Goal: Answer question/provide support

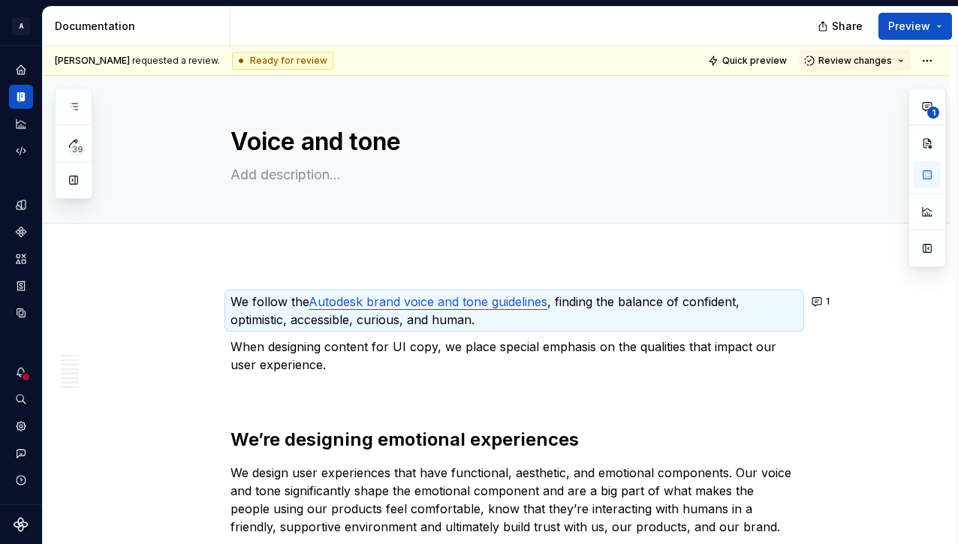
type textarea "*"
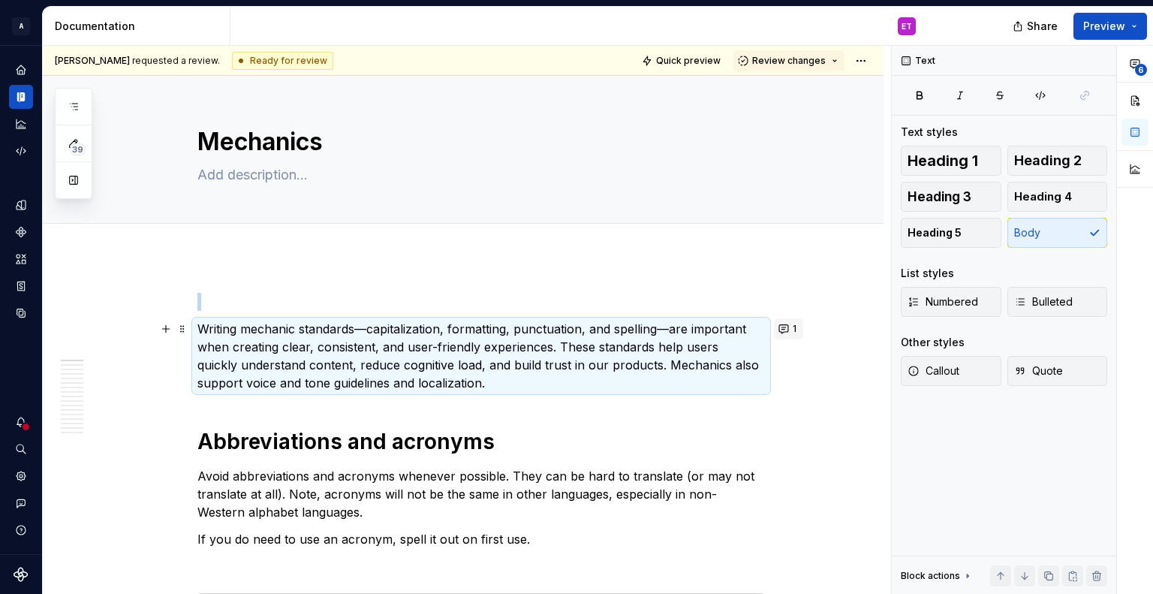
click at [782, 330] on button "1" at bounding box center [788, 328] width 29 height 21
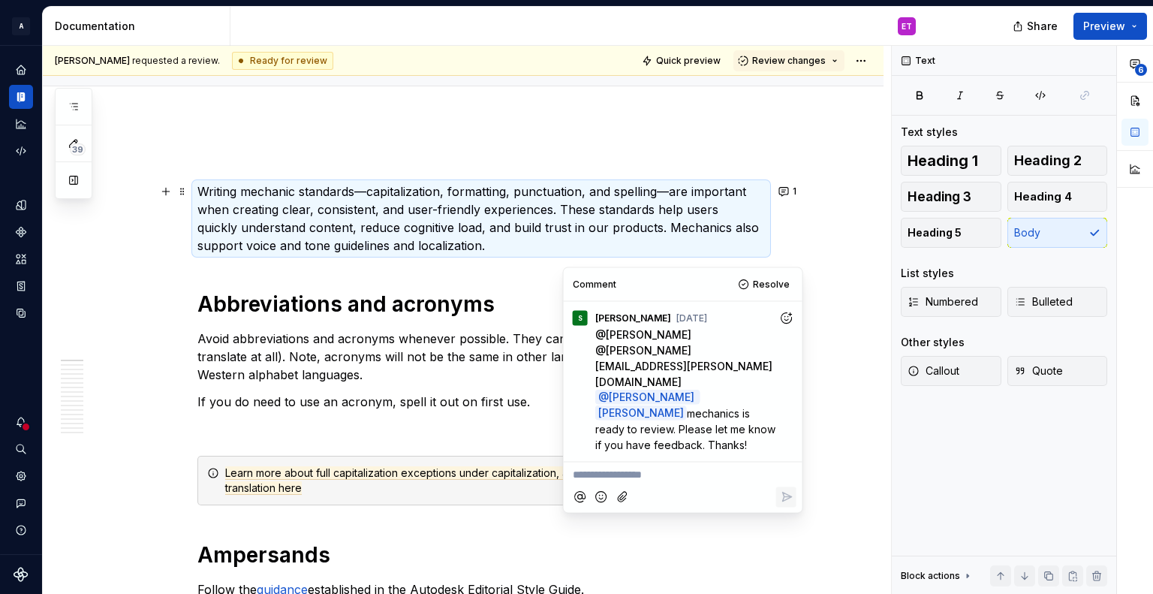
scroll to position [150, 0]
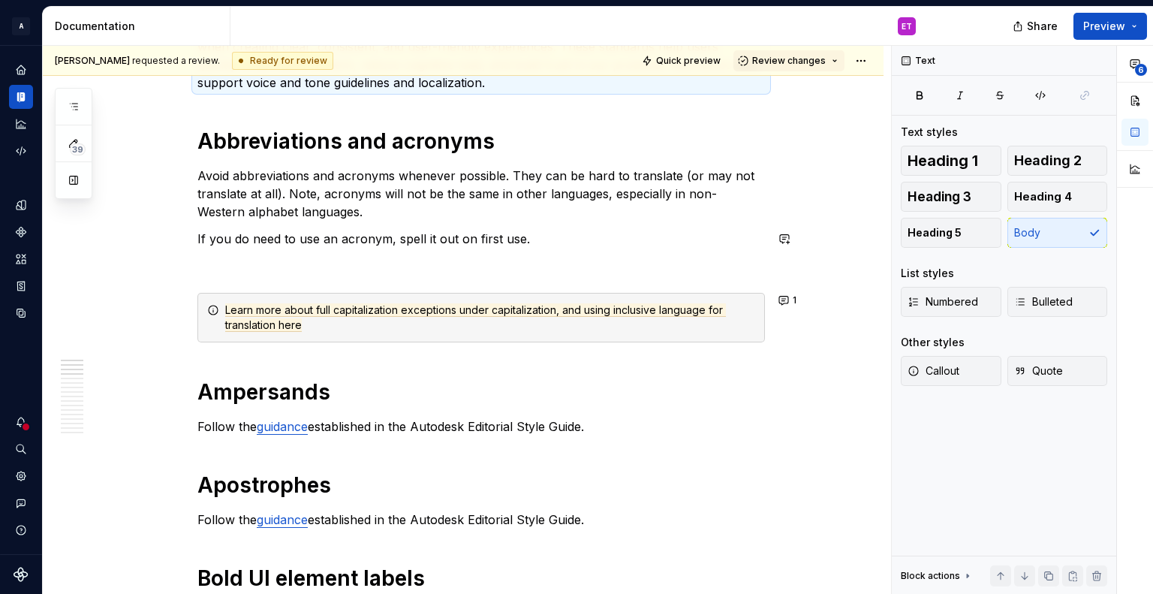
scroll to position [375, 0]
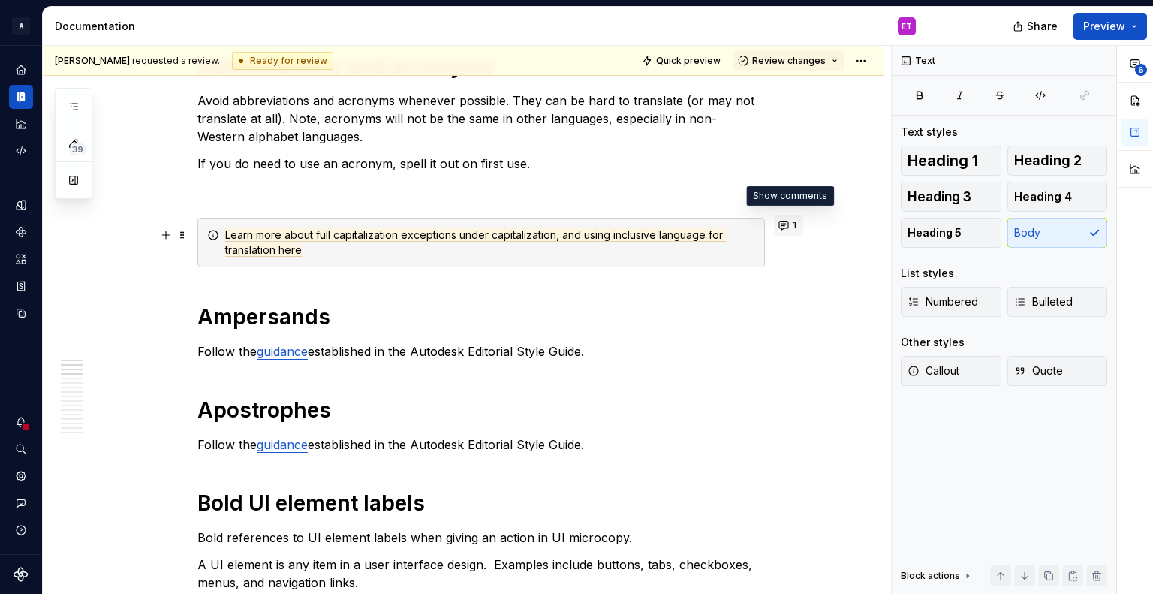
click at [780, 224] on button "1" at bounding box center [788, 225] width 29 height 21
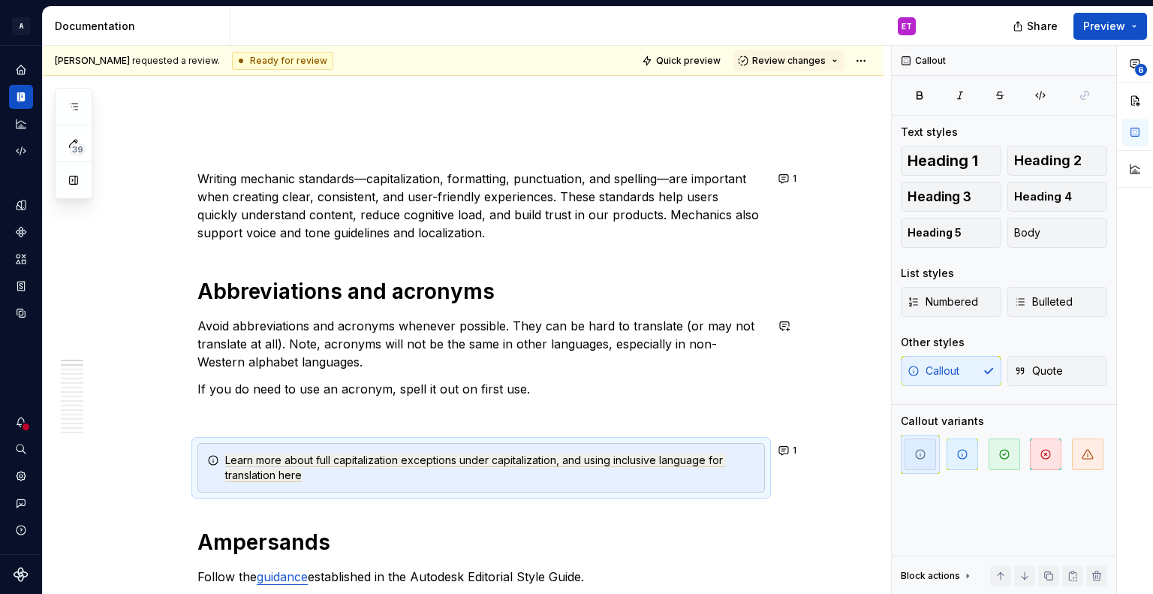
scroll to position [0, 0]
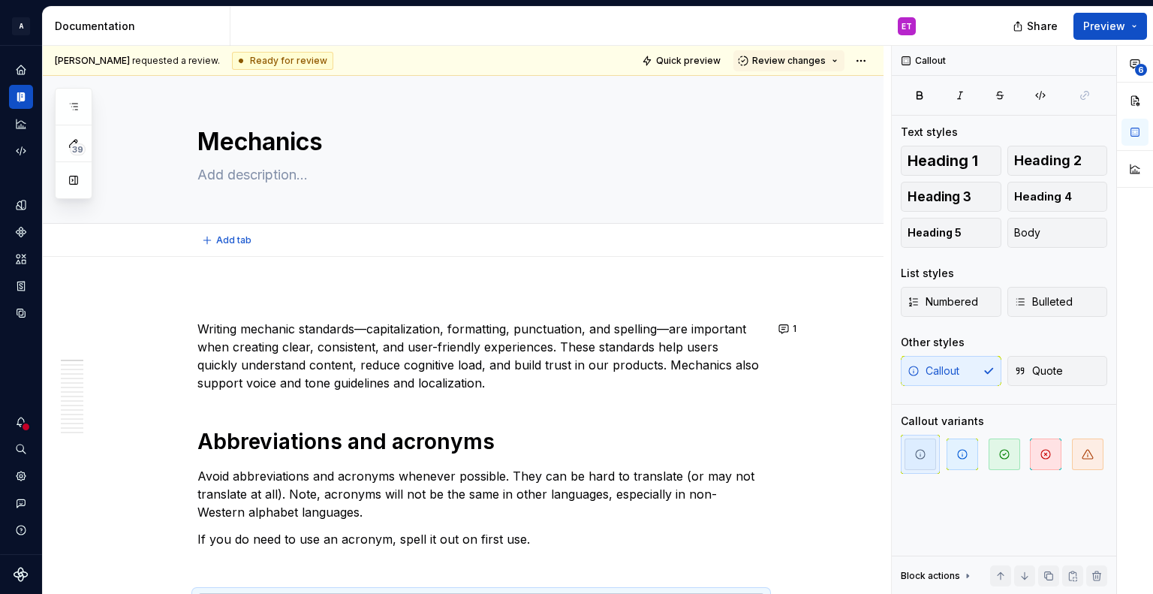
type textarea "*"
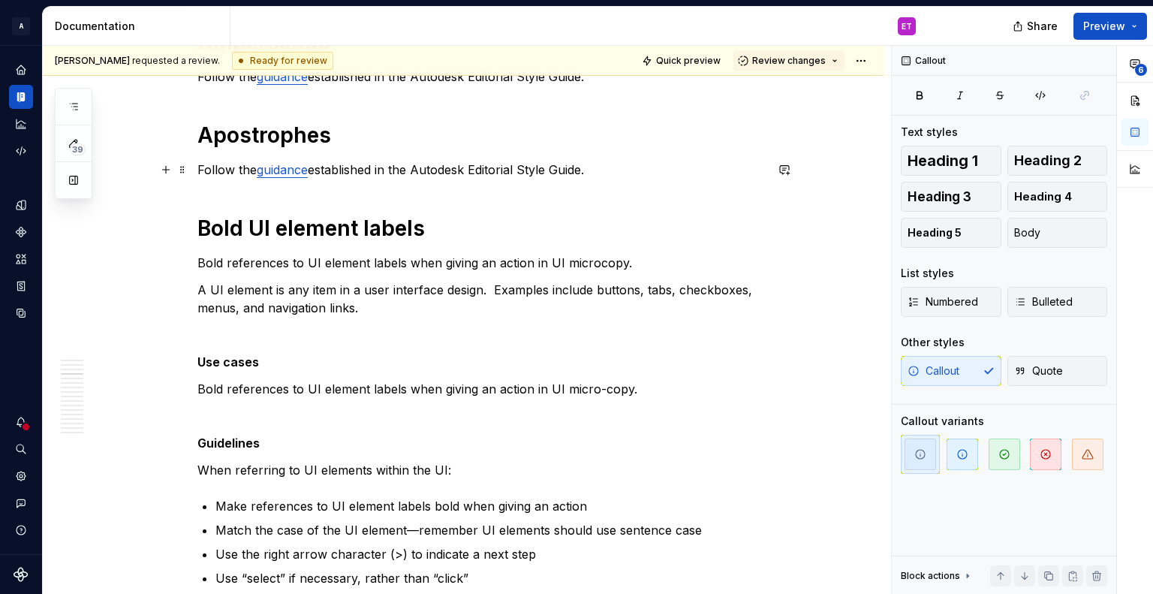
scroll to position [761, 0]
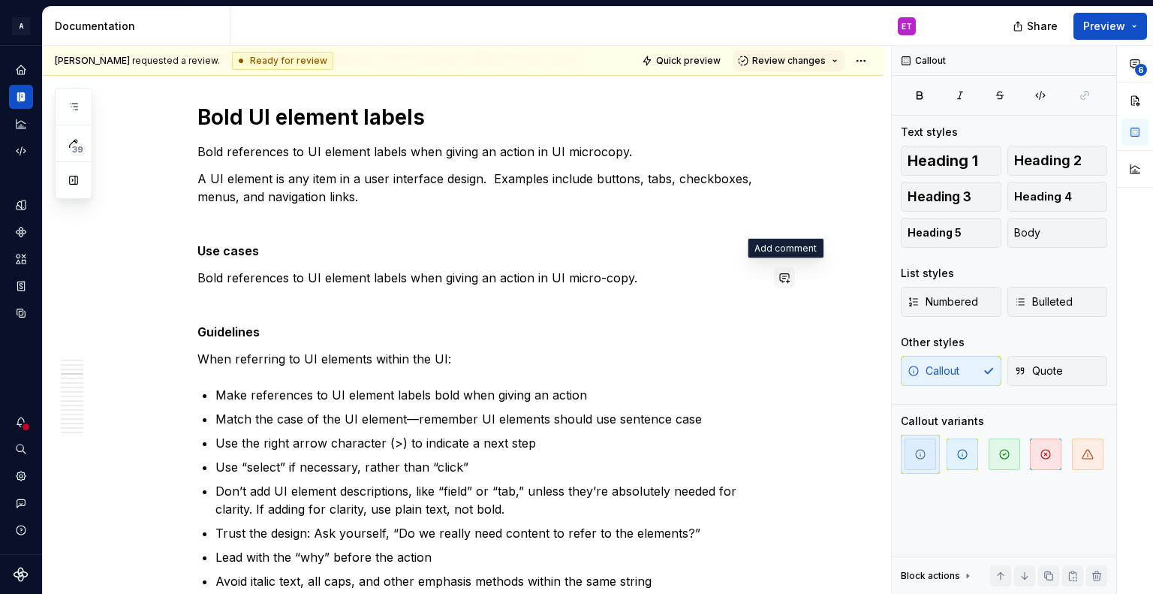
click at [783, 287] on button "button" at bounding box center [784, 277] width 21 height 21
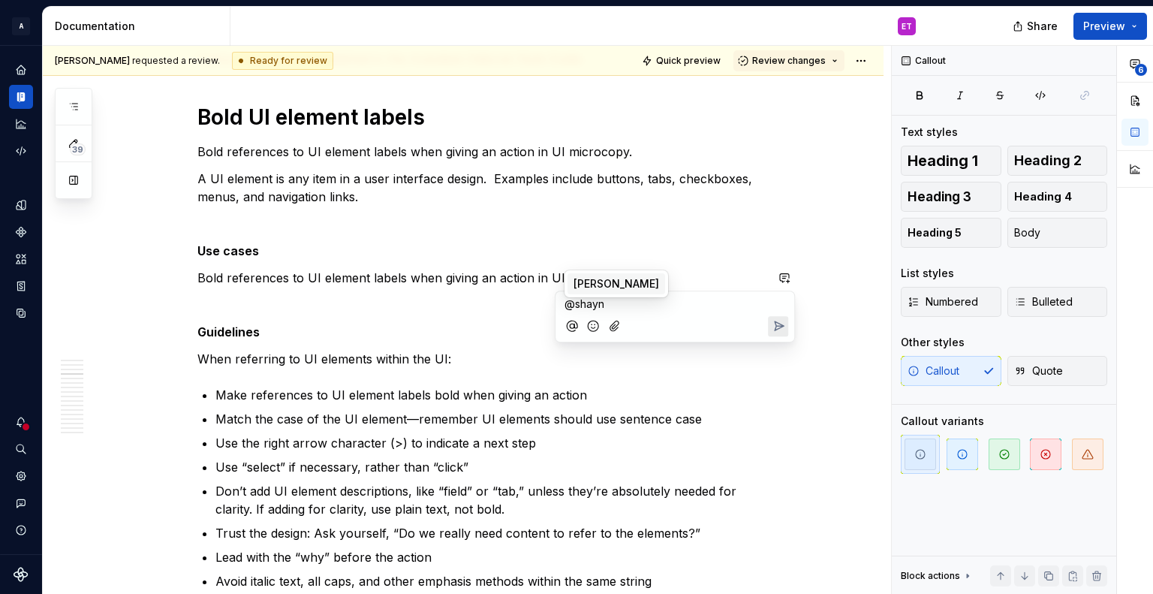
click at [605, 285] on span "[PERSON_NAME]" at bounding box center [617, 283] width 86 height 15
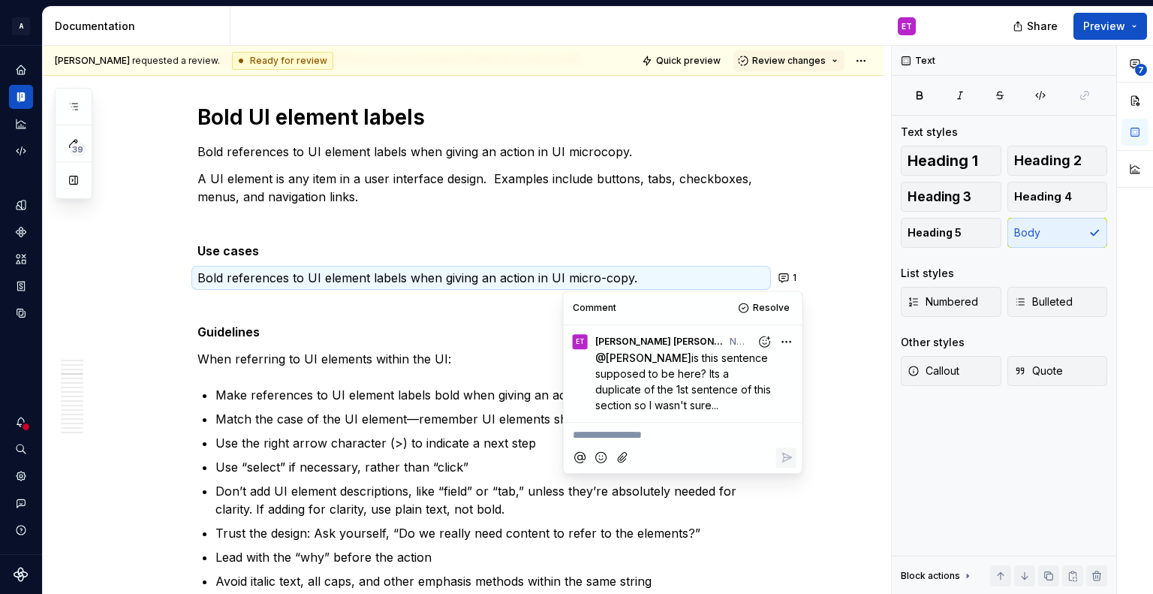
click at [537, 358] on p "When referring to UI elements within the UI:" at bounding box center [481, 359] width 568 height 18
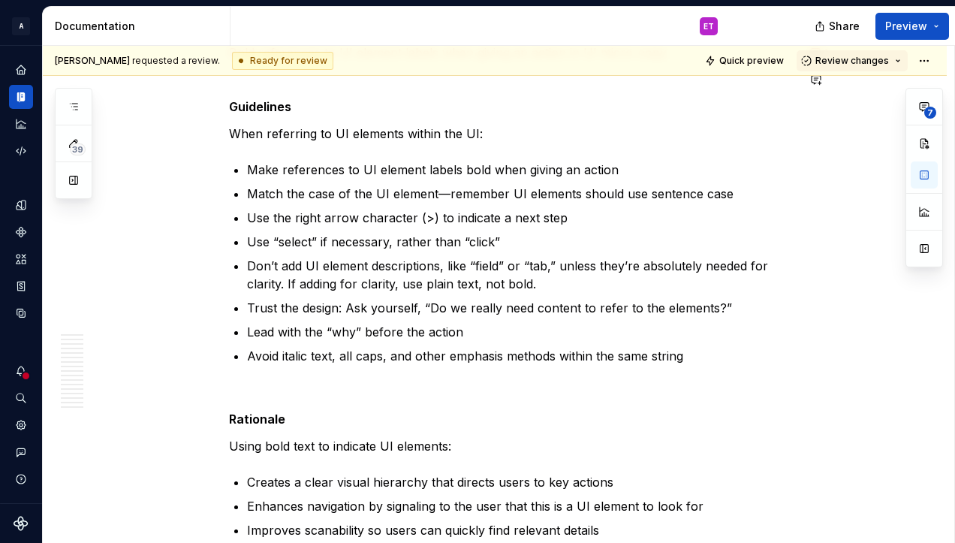
scroll to position [986, 0]
type textarea "*"
